Goal: Task Accomplishment & Management: Manage account settings

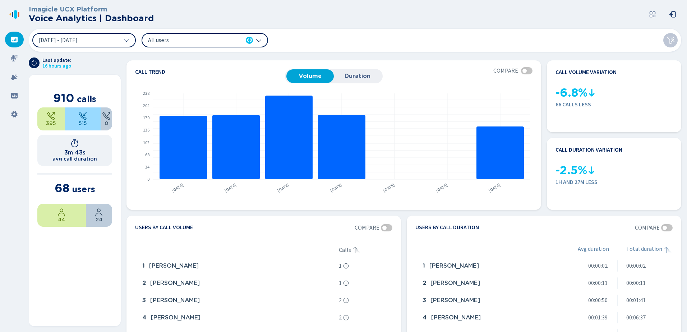
scroll to position [522, 0]
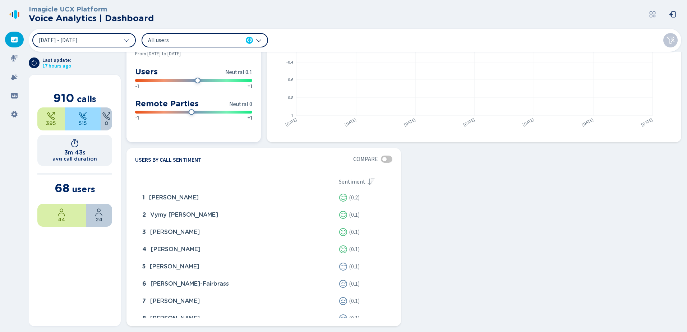
drag, startPoint x: 198, startPoint y: 79, endPoint x: 218, endPoint y: 81, distance: 19.9
click at [215, 80] on div "-1 +1" at bounding box center [193, 85] width 117 height 12
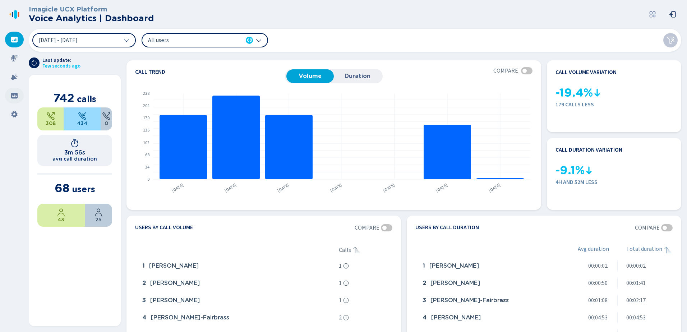
click at [16, 93] on icon at bounding box center [14, 96] width 6 height 6
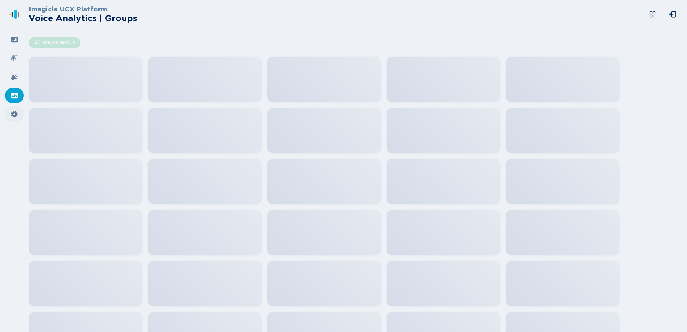
click at [10, 116] on div at bounding box center [14, 114] width 19 height 16
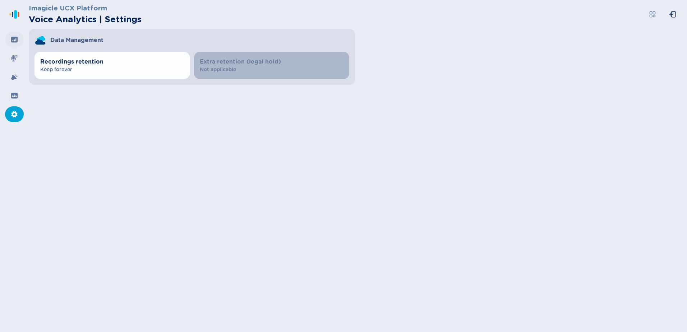
click at [10, 43] on div at bounding box center [14, 40] width 19 height 16
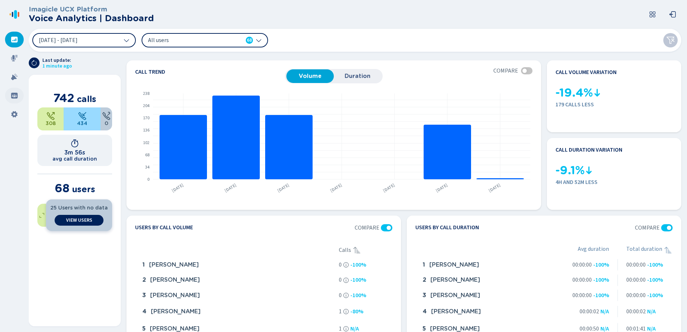
click at [16, 94] on icon at bounding box center [14, 96] width 6 height 6
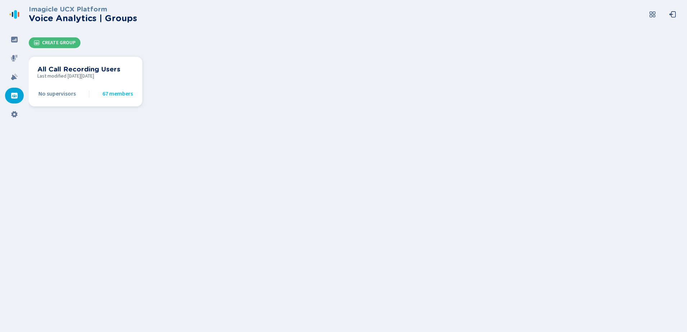
click at [59, 92] on span "No supervisors" at bounding box center [56, 94] width 37 height 6
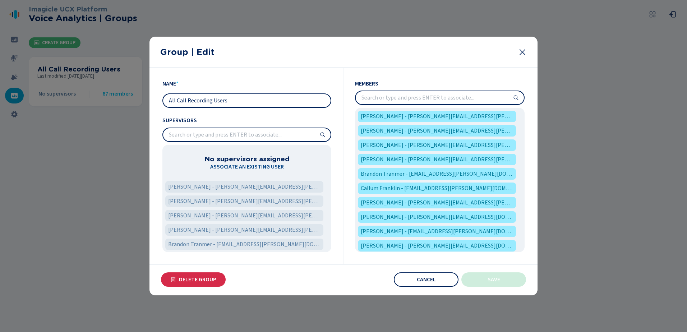
click at [239, 133] on input "search" at bounding box center [247, 134] width 168 height 13
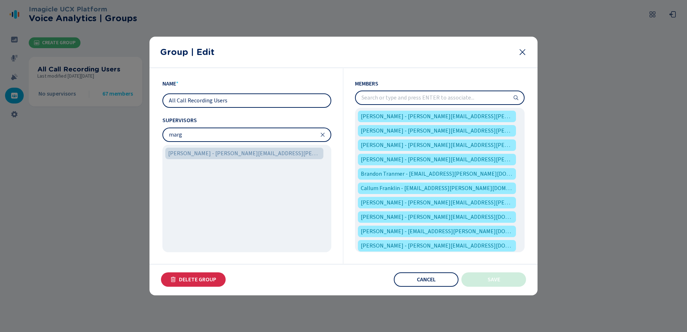
type input "marg"
click at [231, 150] on span "Margaret Phillips - margaret.phillips@wcrlaw.co.uk" at bounding box center [244, 153] width 152 height 9
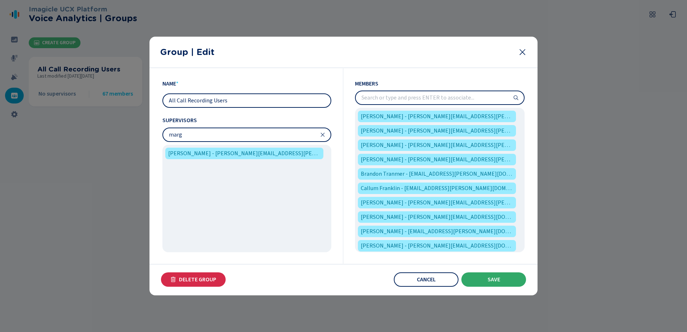
click at [501, 283] on button "Save" at bounding box center [494, 280] width 65 height 14
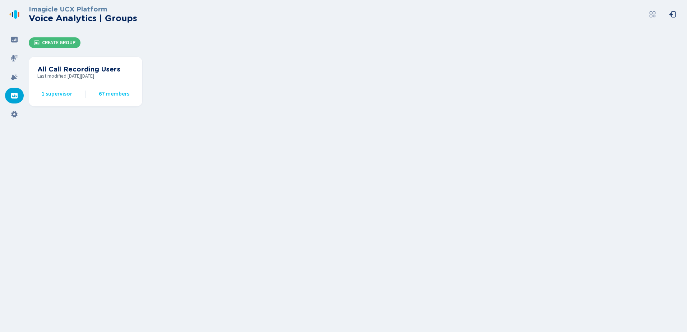
click at [243, 163] on div "Imagicle UCX Platform Voice Analytics | Groups Create Group All Call Recording …" at bounding box center [358, 166] width 659 height 332
click at [251, 157] on div "Imagicle UCX Platform Voice Analytics | Groups Create Group All Call Recording …" at bounding box center [358, 166] width 659 height 332
click at [372, 99] on section "All Call Recording Users Last modified on Tue Aug 12 2025 1 supervisor 67 membe…" at bounding box center [358, 84] width 659 height 67
